Goal: Task Accomplishment & Management: Manage account settings

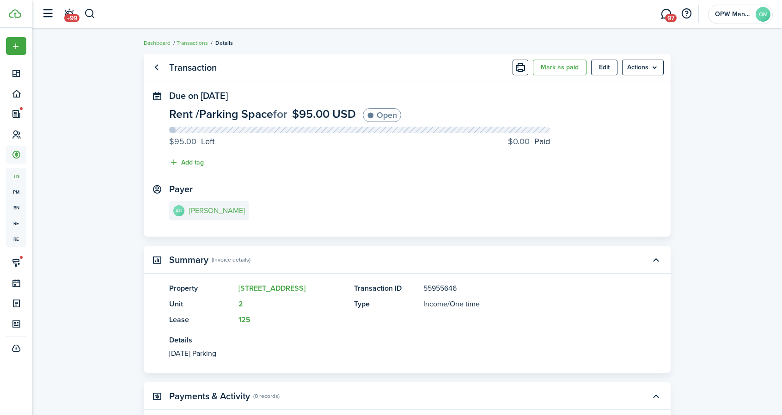
drag, startPoint x: 0, startPoint y: 0, endPoint x: 187, endPoint y: 206, distance: 277.7
click at [187, 206] on link "AC [PERSON_NAME]" at bounding box center [209, 210] width 80 height 19
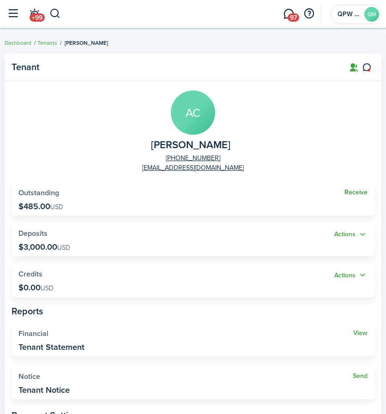
click at [353, 194] on link "Receive" at bounding box center [356, 192] width 23 height 7
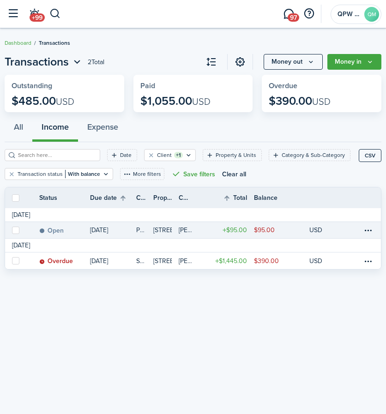
click at [15, 233] on label at bounding box center [15, 230] width 7 height 7
click at [12, 231] on input "checkbox" at bounding box center [12, 230] width 0 height 0
checkbox input "true"
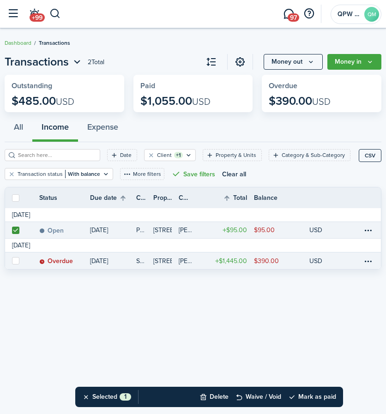
click at [15, 263] on label at bounding box center [15, 260] width 7 height 7
click at [12, 261] on input "checkbox" at bounding box center [12, 261] width 0 height 0
checkbox input "true"
click at [372, 65] on icon "Money in" at bounding box center [370, 61] width 8 height 7
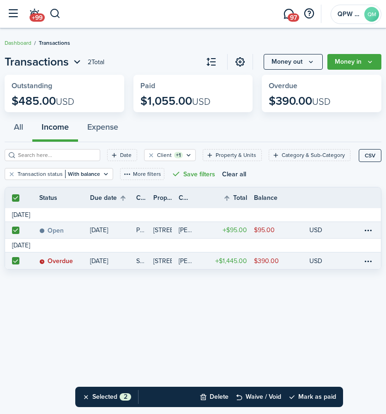
click at [285, 312] on div "Transactions 2 Total Money out Money in Outstanding $485.00 USD Paid $1,055.00 …" at bounding box center [193, 221] width 386 height 345
click at [312, 394] on button "Mark as paid" at bounding box center [312, 397] width 48 height 20
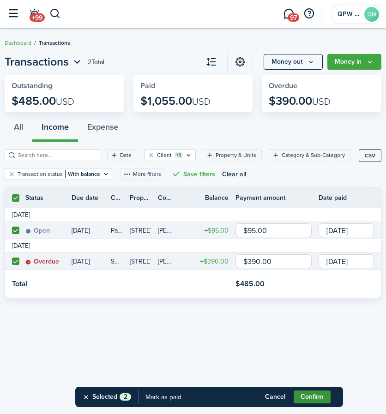
click at [316, 398] on button "Confirm" at bounding box center [312, 397] width 37 height 13
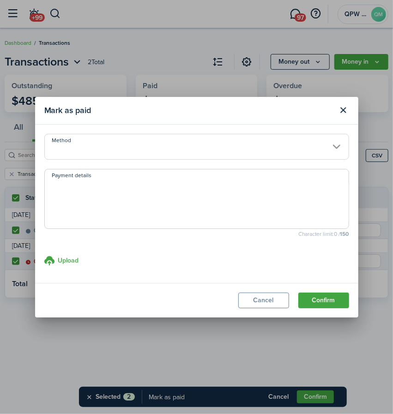
click at [255, 150] on input "Method" at bounding box center [196, 147] width 305 height 26
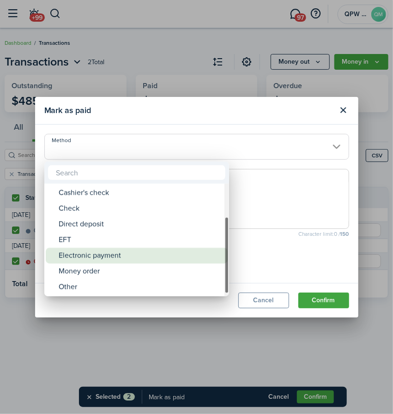
click at [158, 248] on div "Electronic payment" at bounding box center [141, 256] width 164 height 16
type input "Electronic payment"
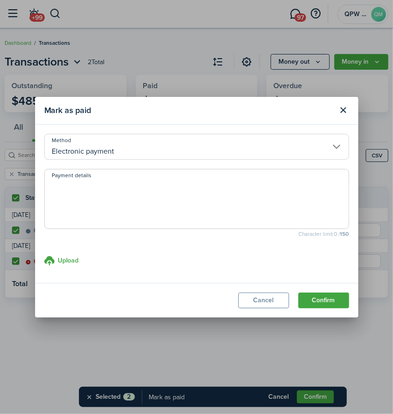
click at [142, 203] on textarea "Payment details" at bounding box center [197, 202] width 304 height 44
type textarea "zelle"
click at [332, 298] on button "Confirm" at bounding box center [323, 301] width 51 height 16
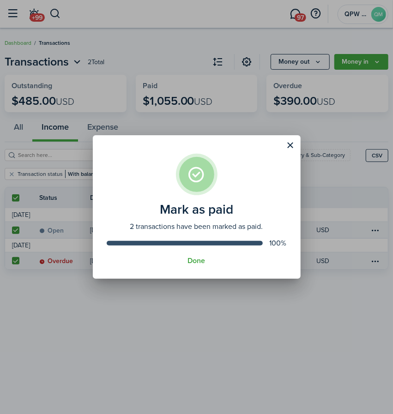
click at [196, 256] on assembled-view "Mark as paid 2 transactions have been marked as paid. 100% Done" at bounding box center [197, 207] width 208 height 144
click at [195, 261] on button "Done" at bounding box center [197, 261] width 18 height 8
